Goal: Check status: Check status

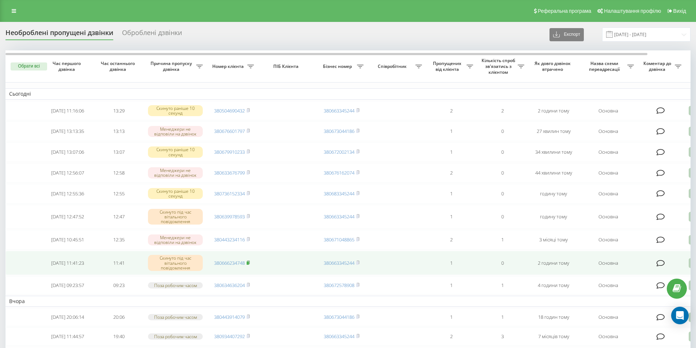
click at [250, 265] on icon at bounding box center [247, 262] width 3 height 4
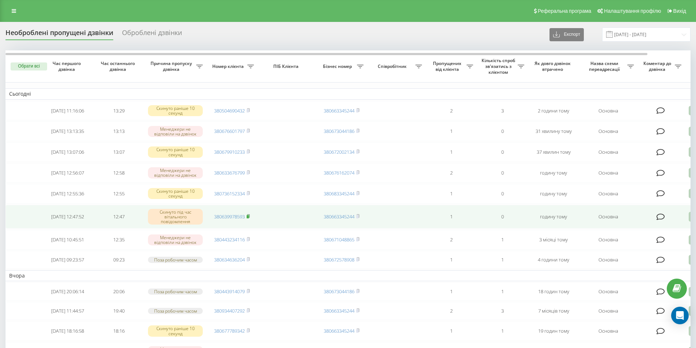
click at [249, 218] on rect at bounding box center [247, 216] width 2 height 3
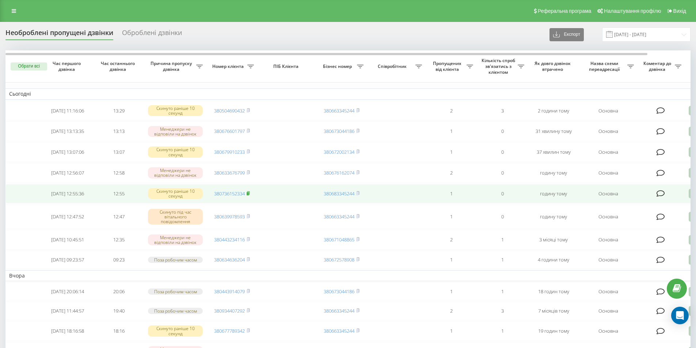
click at [249, 195] on rect at bounding box center [247, 193] width 2 height 3
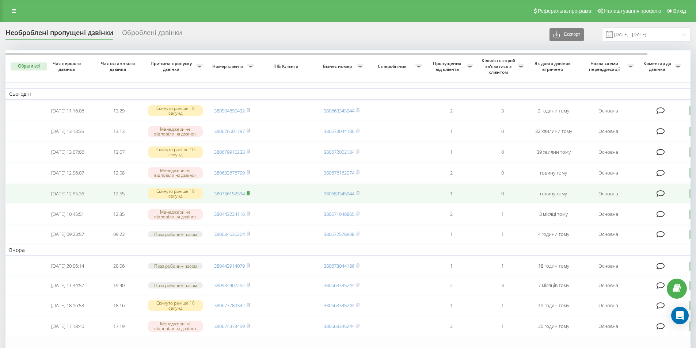
click at [249, 195] on rect at bounding box center [247, 193] width 2 height 3
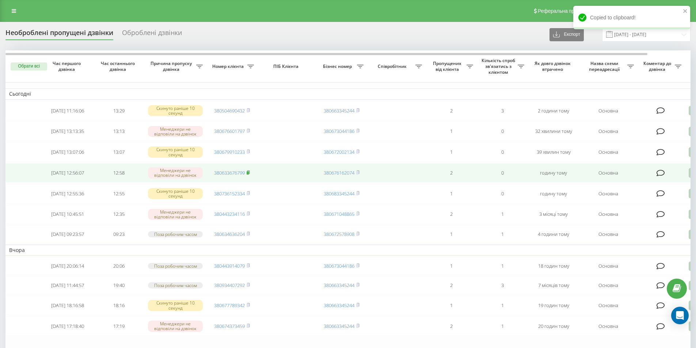
click at [249, 175] on rect at bounding box center [247, 172] width 2 height 3
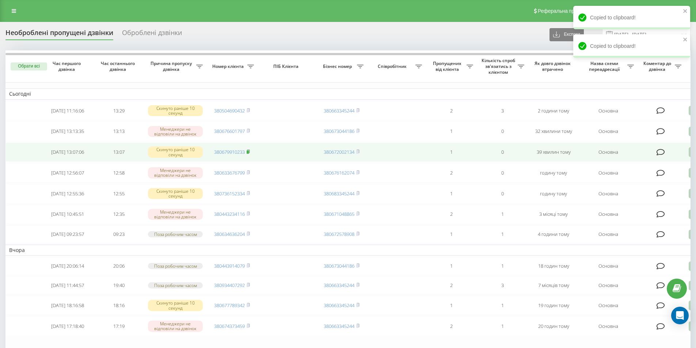
click at [249, 154] on rect at bounding box center [247, 151] width 2 height 3
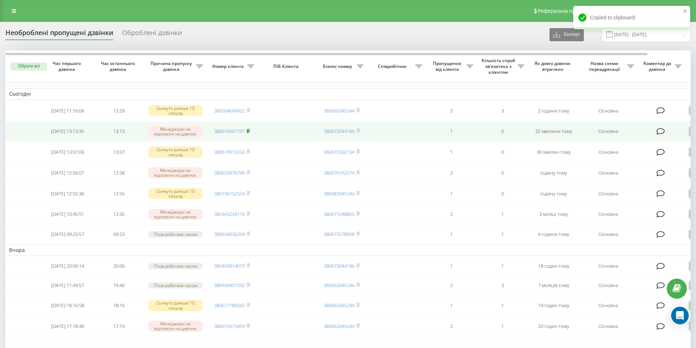
click at [250, 131] on icon at bounding box center [247, 131] width 3 height 4
click at [250, 133] on icon at bounding box center [247, 131] width 3 height 4
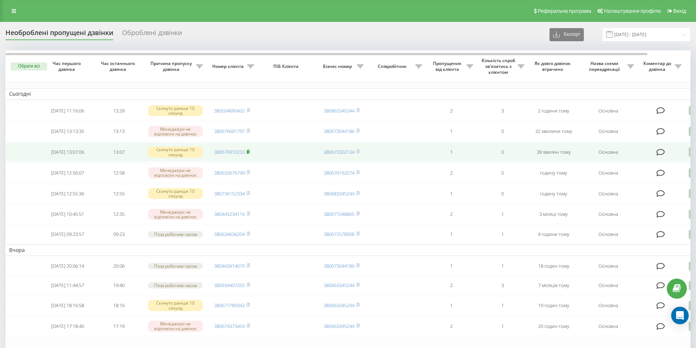
click at [249, 154] on rect at bounding box center [247, 151] width 2 height 3
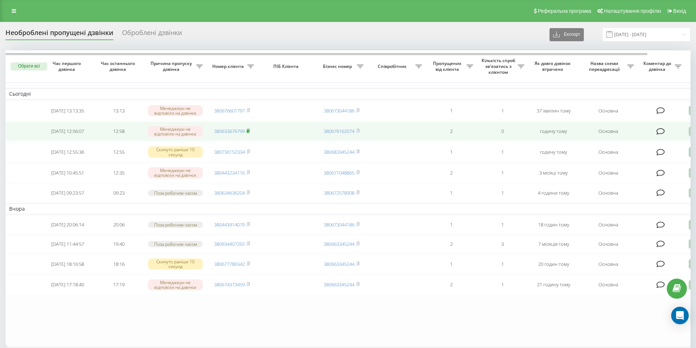
click at [249, 133] on rect at bounding box center [247, 131] width 2 height 3
